Goal: Transaction & Acquisition: Download file/media

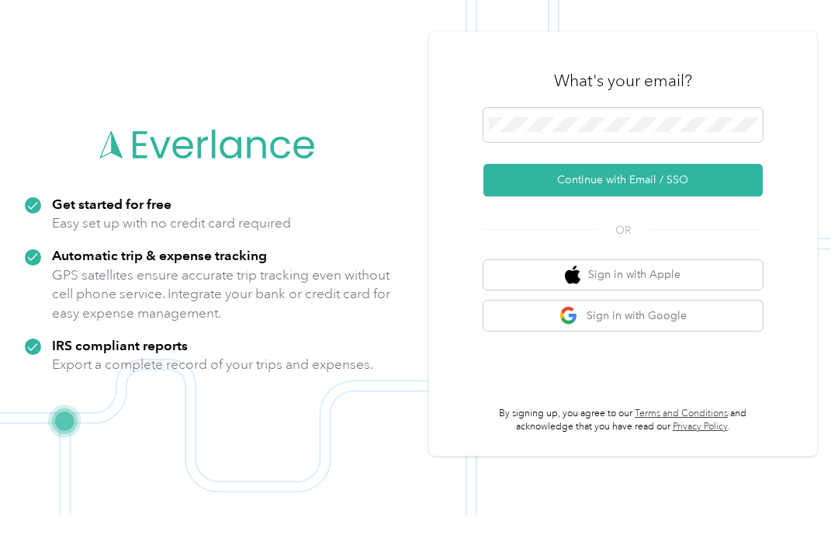
click at [729, 207] on button "Continue with Email / SSO" at bounding box center [622, 214] width 279 height 33
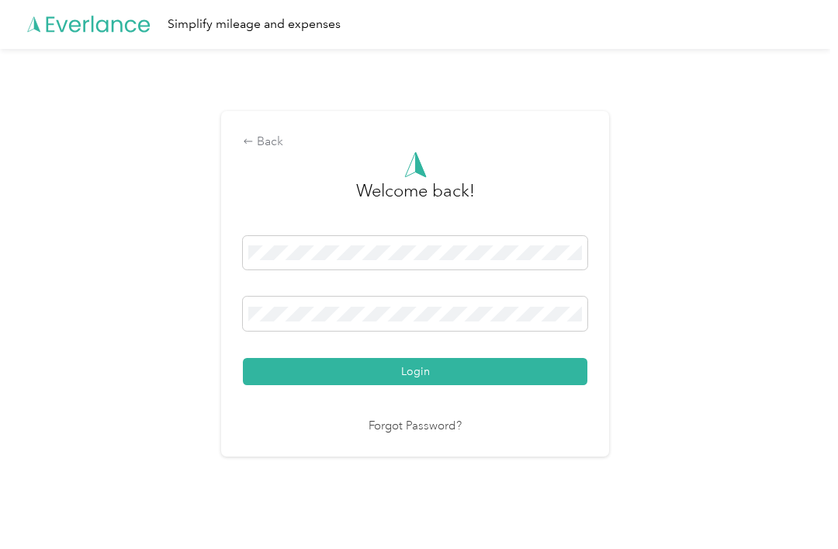
scroll to position [28, 0]
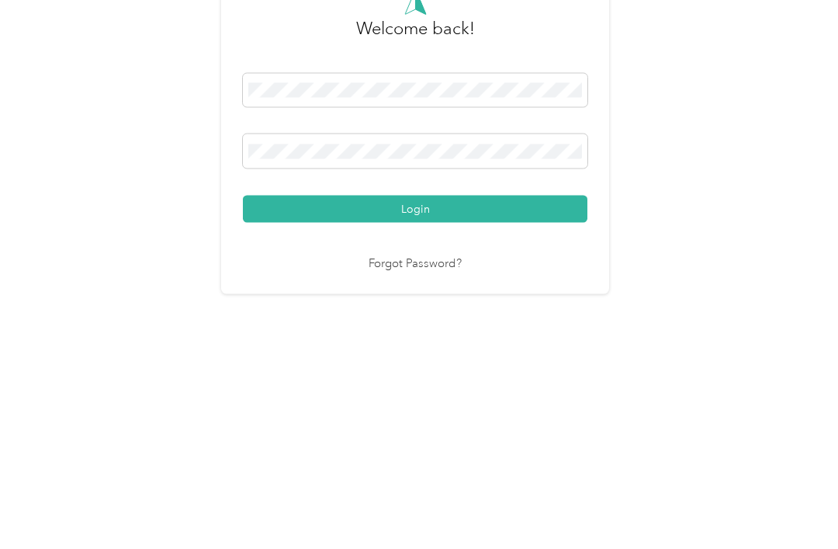
click at [419, 358] on button "Login" at bounding box center [415, 371] width 345 height 27
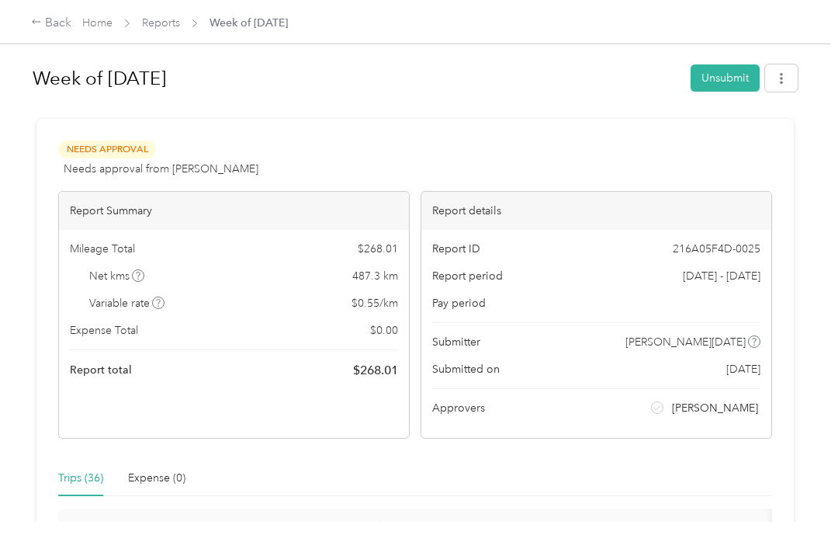
click at [121, 23] on div "Home Reports Week of August 11 2025" at bounding box center [185, 23] width 206 height 16
click at [98, 29] on link "Home" at bounding box center [97, 22] width 30 height 13
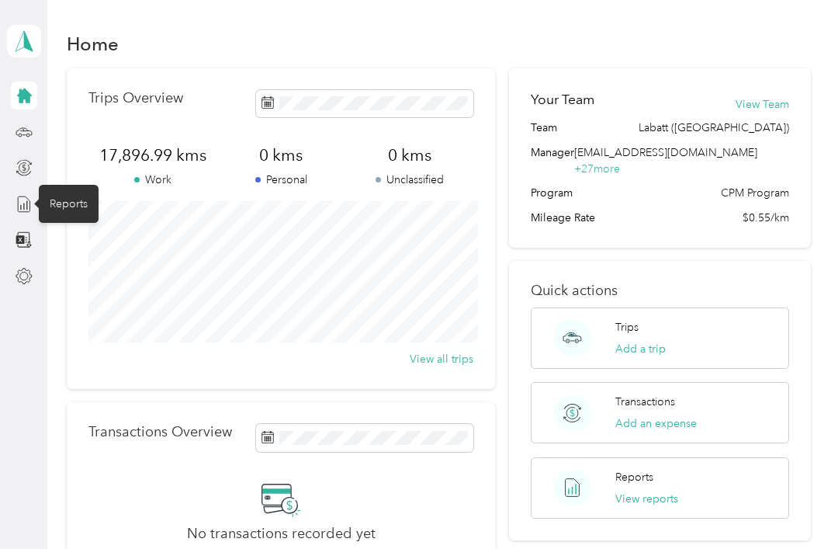
click at [26, 196] on icon at bounding box center [24, 204] width 17 height 17
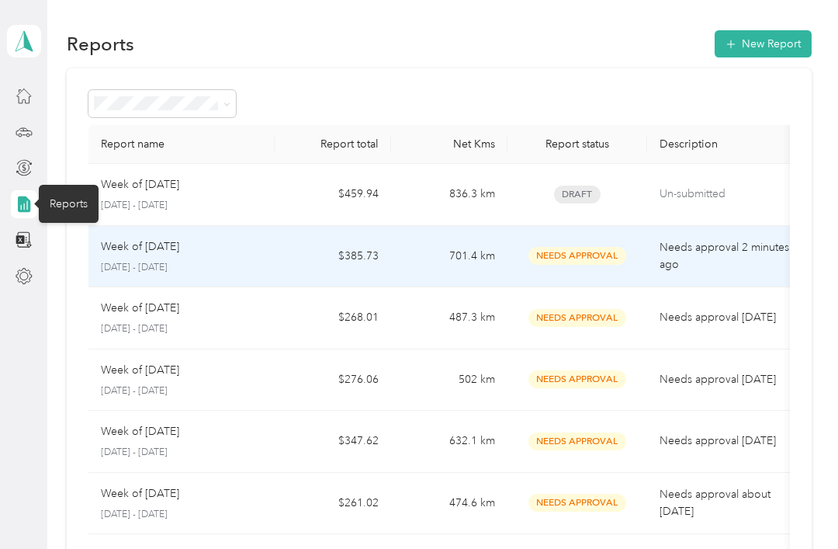
click at [667, 265] on p "Needs approval 2 minutes ago" at bounding box center [725, 256] width 130 height 34
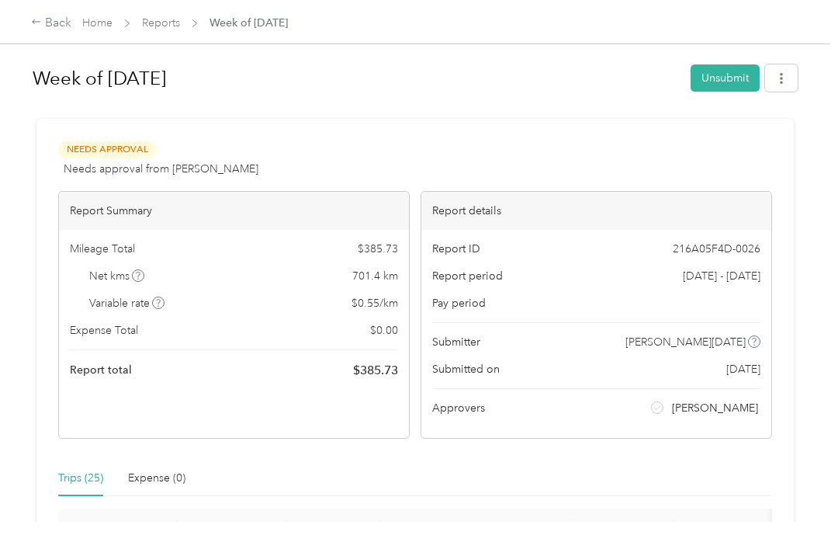
click at [798, 76] on button "button" at bounding box center [781, 77] width 33 height 27
click at [774, 137] on div "Download" at bounding box center [749, 135] width 92 height 16
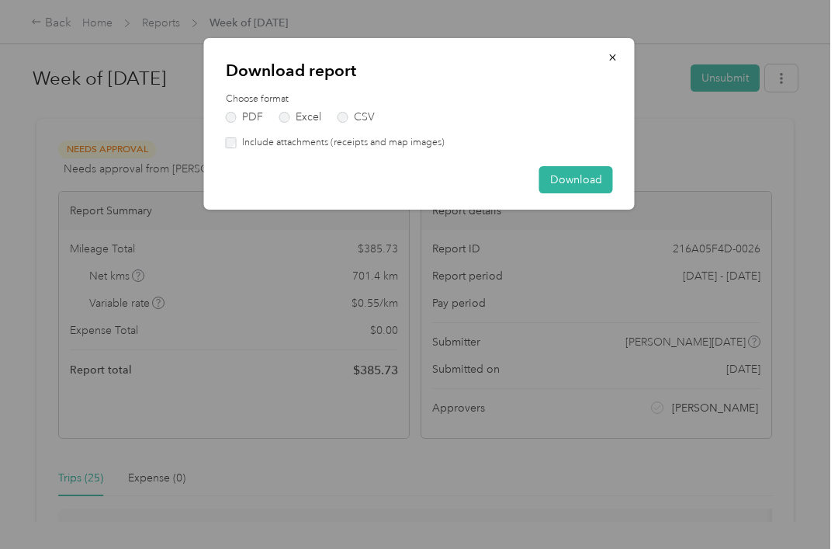
click at [602, 179] on button "Download" at bounding box center [576, 179] width 74 height 27
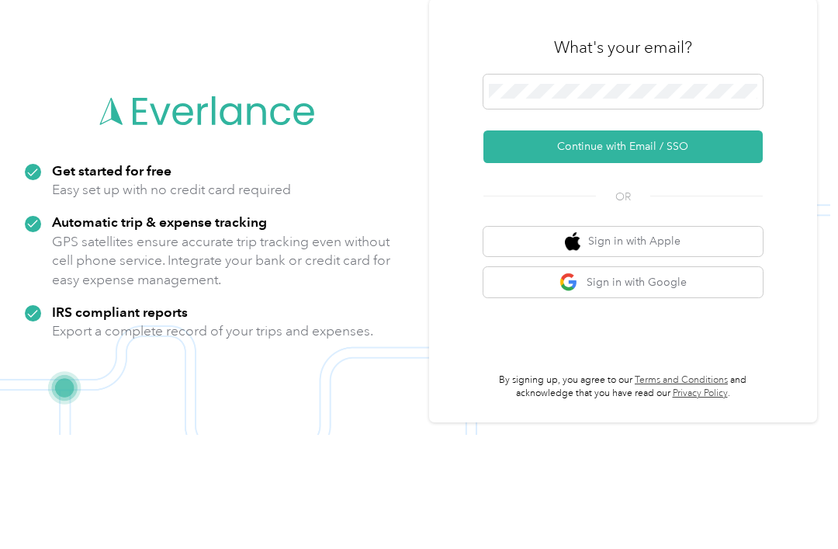
click at [688, 244] on button "Continue with Email / SSO" at bounding box center [622, 260] width 279 height 33
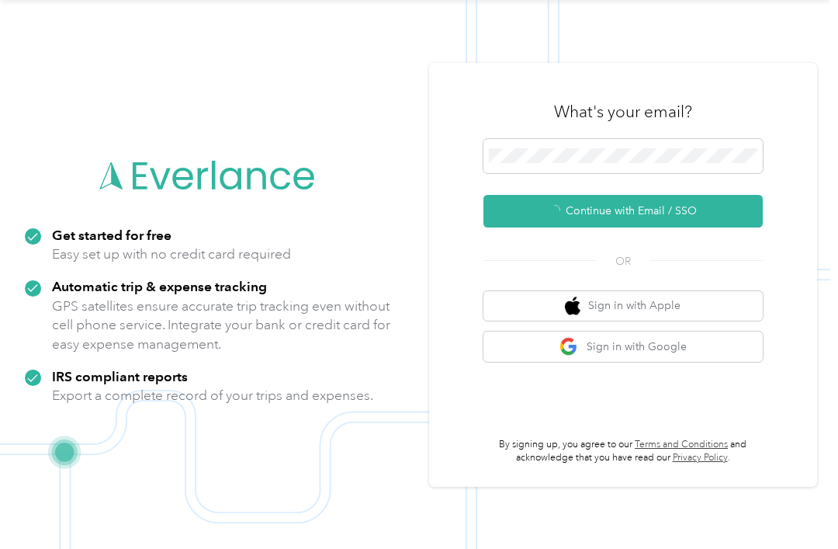
scroll to position [28, 0]
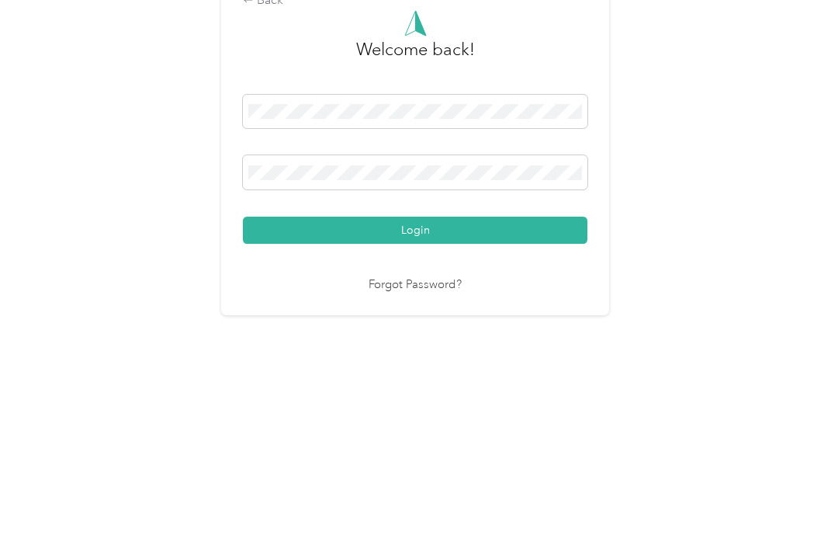
click at [419, 358] on button "Login" at bounding box center [415, 371] width 345 height 27
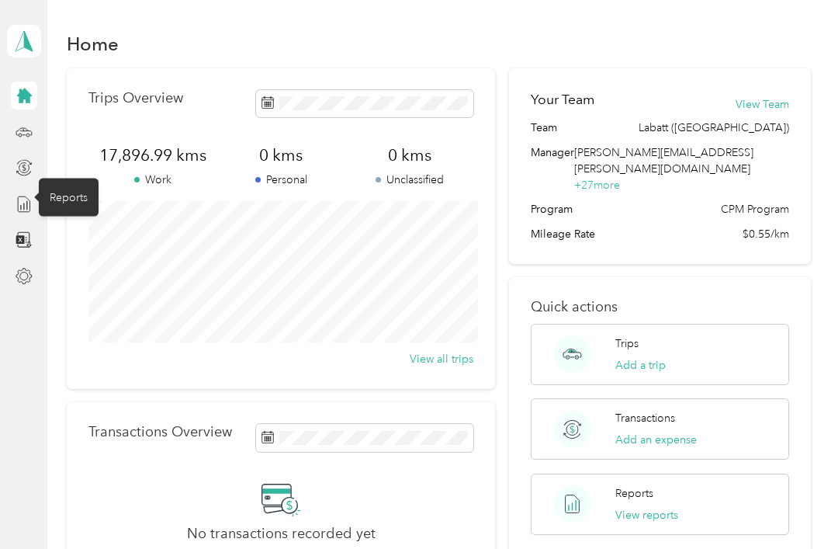
click at [20, 196] on icon at bounding box center [24, 204] width 17 height 17
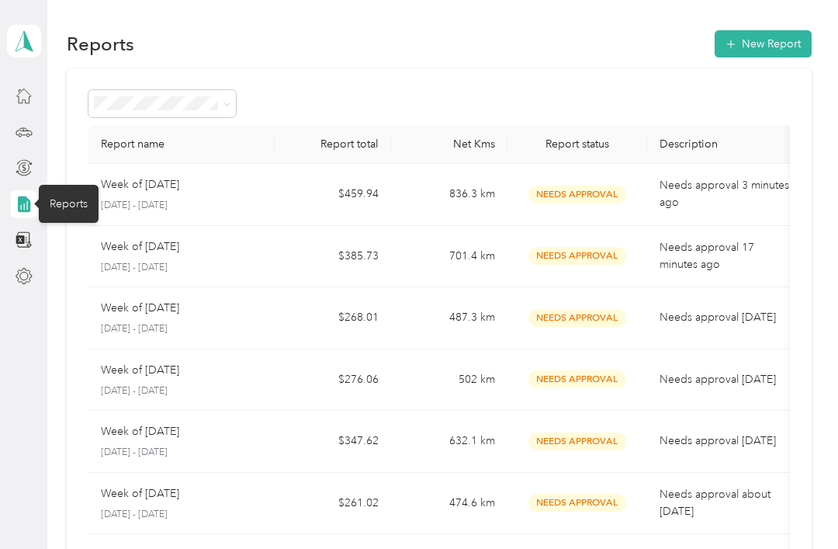
click at [645, 171] on td "Needs Approval" at bounding box center [577, 195] width 140 height 62
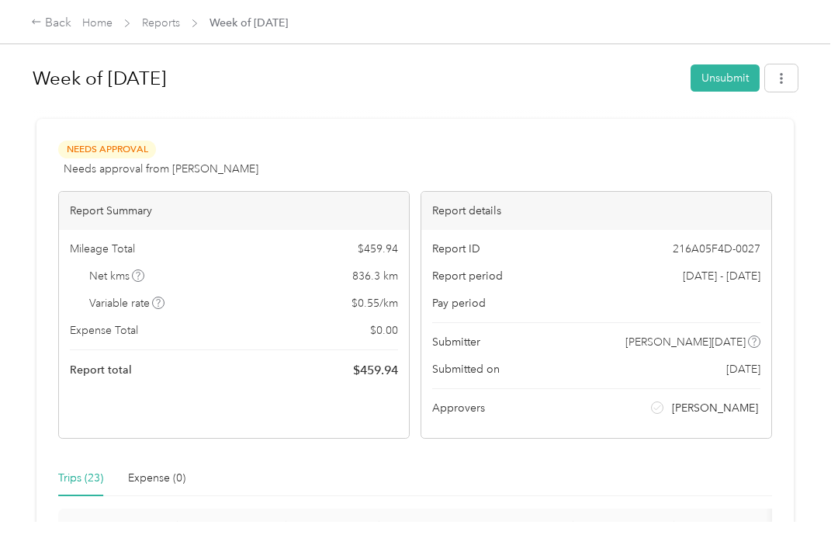
click at [795, 91] on button "button" at bounding box center [781, 77] width 33 height 27
click at [777, 137] on div "Download" at bounding box center [749, 135] width 92 height 16
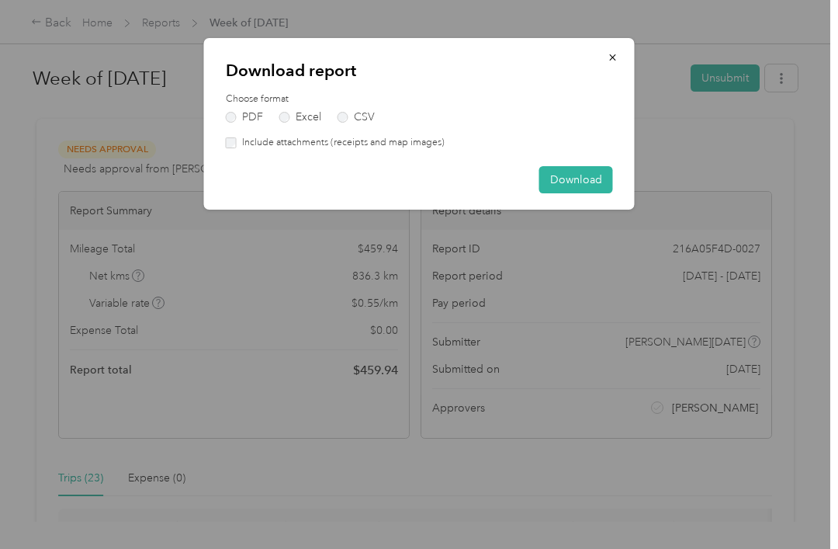
click at [598, 178] on button "Download" at bounding box center [576, 179] width 74 height 27
